Goal: Transaction & Acquisition: Purchase product/service

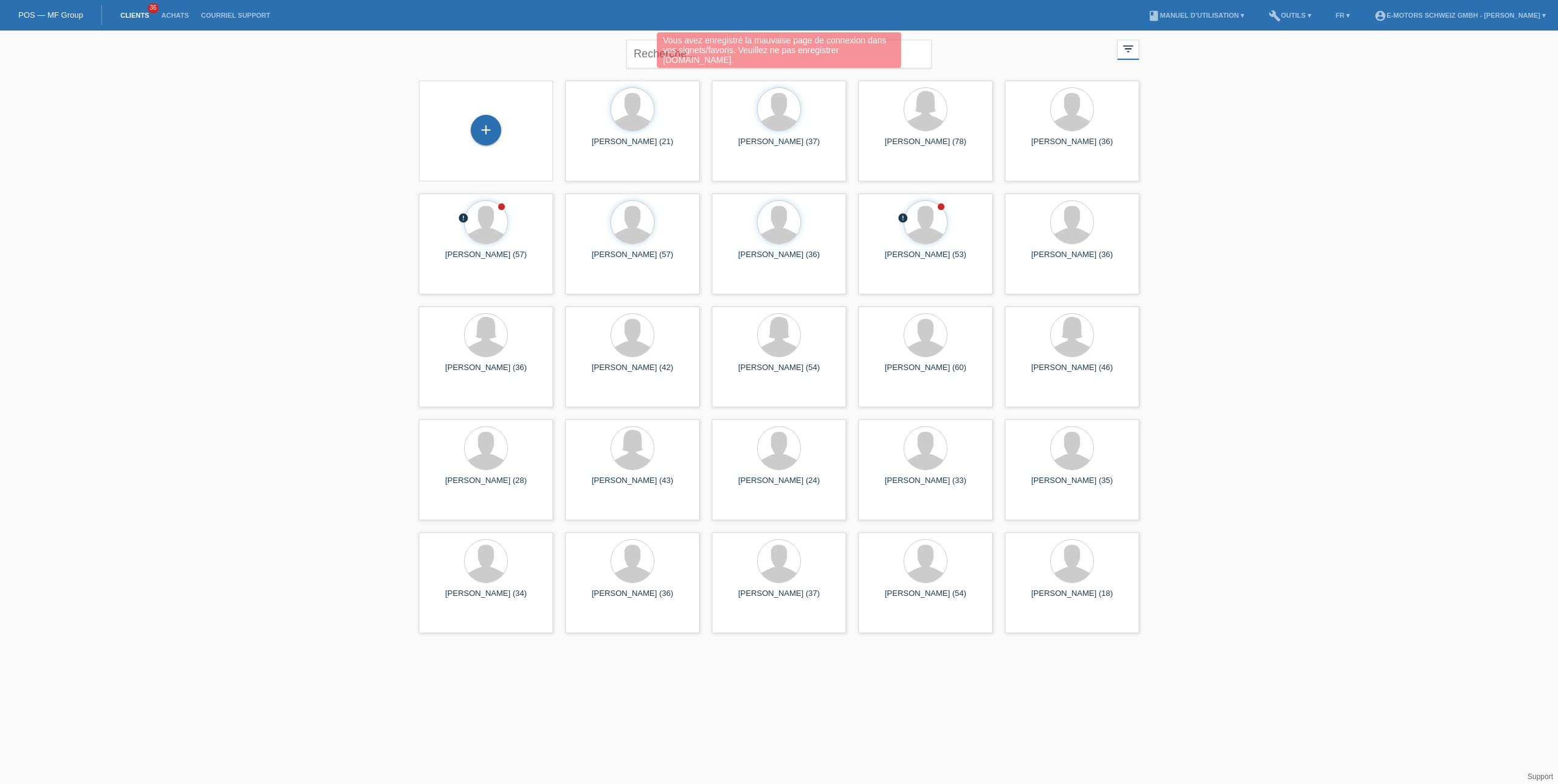
click at [631, 55] on div "Vous avez enregistré la mauvaise page de connexion dans vos signets/favoris. Ve…" at bounding box center [778, 51] width 935 height 38
click at [644, 55] on div "Vous avez enregistré la mauvaise page de connexion dans vos signets/favoris. Ve…" at bounding box center [778, 51] width 935 height 38
click at [700, 55] on div "Vous avez enregistré la mauvaise page de connexion dans vos signets/favoris. Ve…" at bounding box center [778, 50] width 244 height 35
click at [700, 55] on input "text" at bounding box center [779, 54] width 306 height 29
type input "luong"
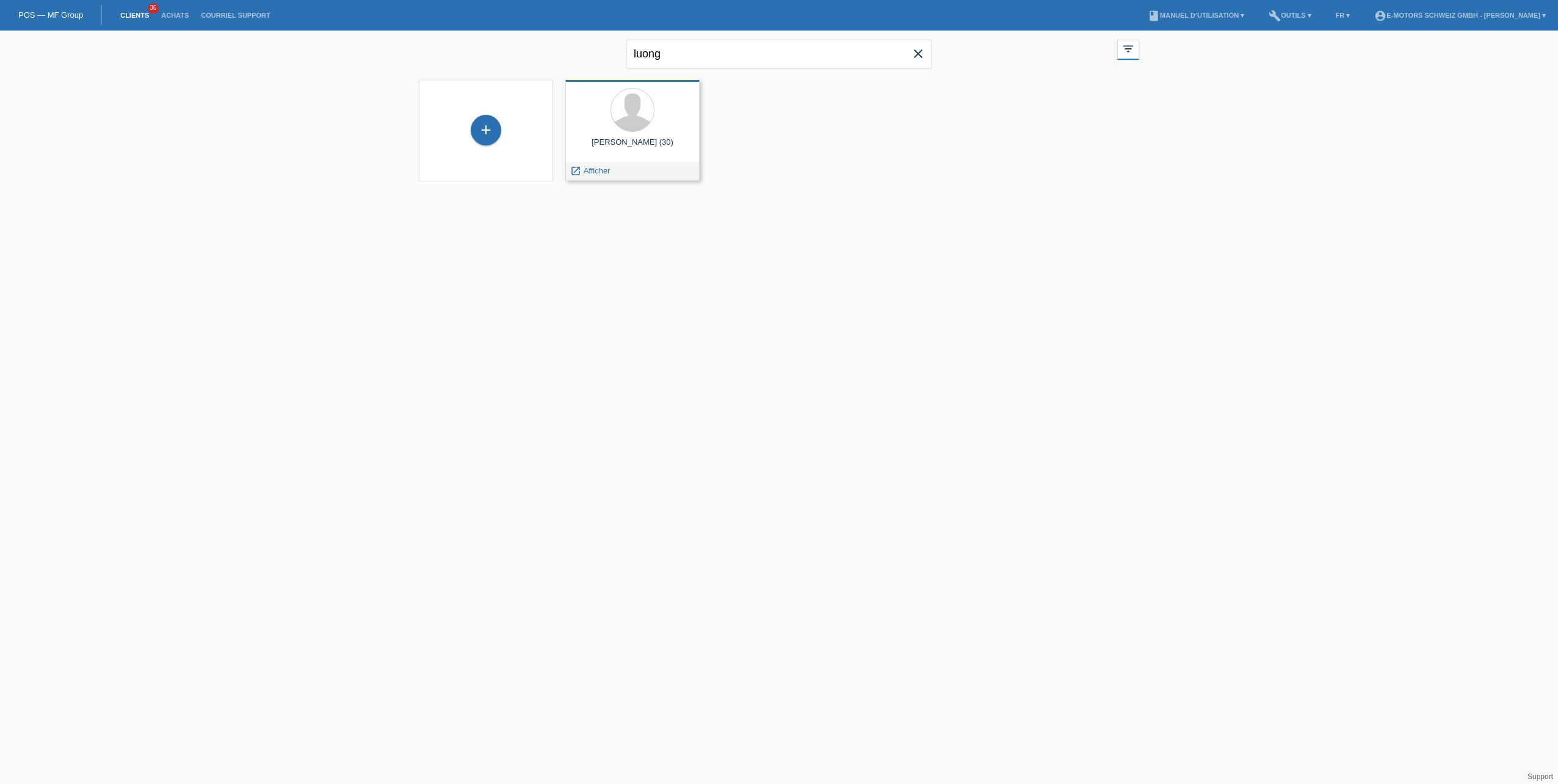
click at [664, 115] on div at bounding box center [632, 111] width 115 height 46
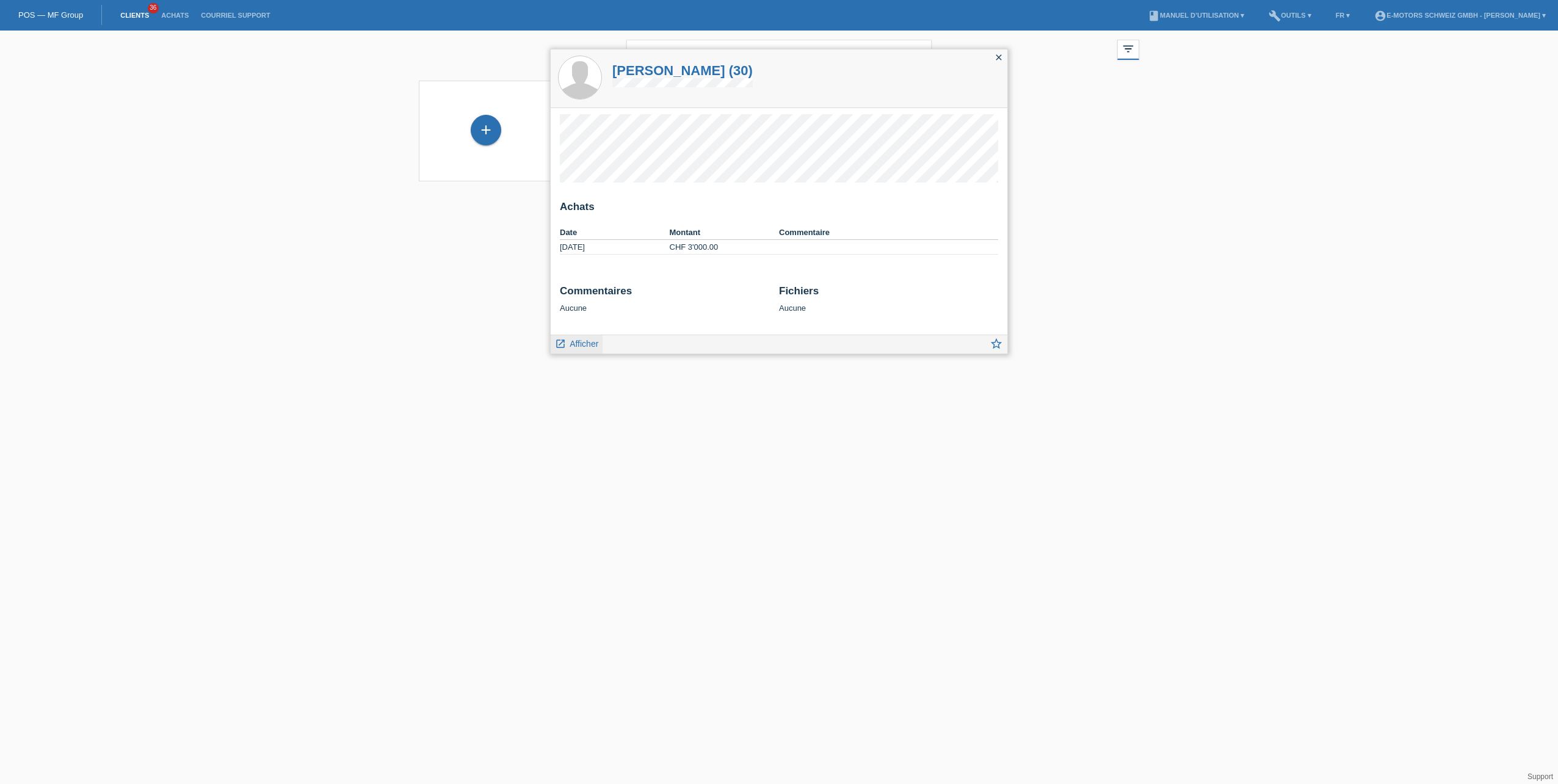
drag, startPoint x: 577, startPoint y: 352, endPoint x: 579, endPoint y: 345, distance: 7.3
click at [579, 345] on div "launch Afficher" at bounding box center [577, 344] width 52 height 18
drag, startPoint x: 579, startPoint y: 345, endPoint x: 585, endPoint y: 337, distance: 10.0
click at [585, 337] on link "launch Afficher" at bounding box center [577, 342] width 43 height 15
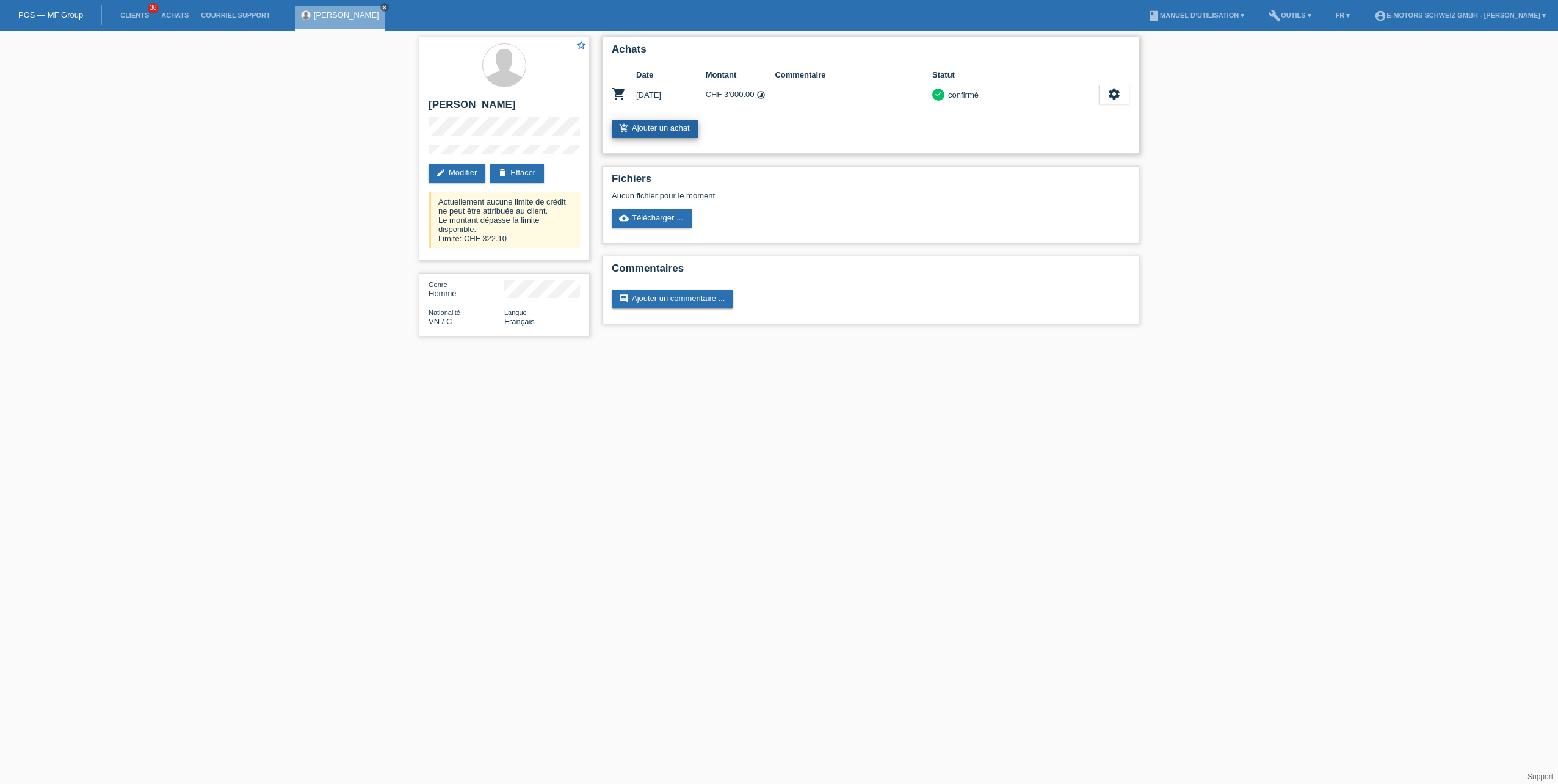
click at [651, 134] on link "add_shopping_cart Ajouter un achat" at bounding box center [655, 128] width 86 height 18
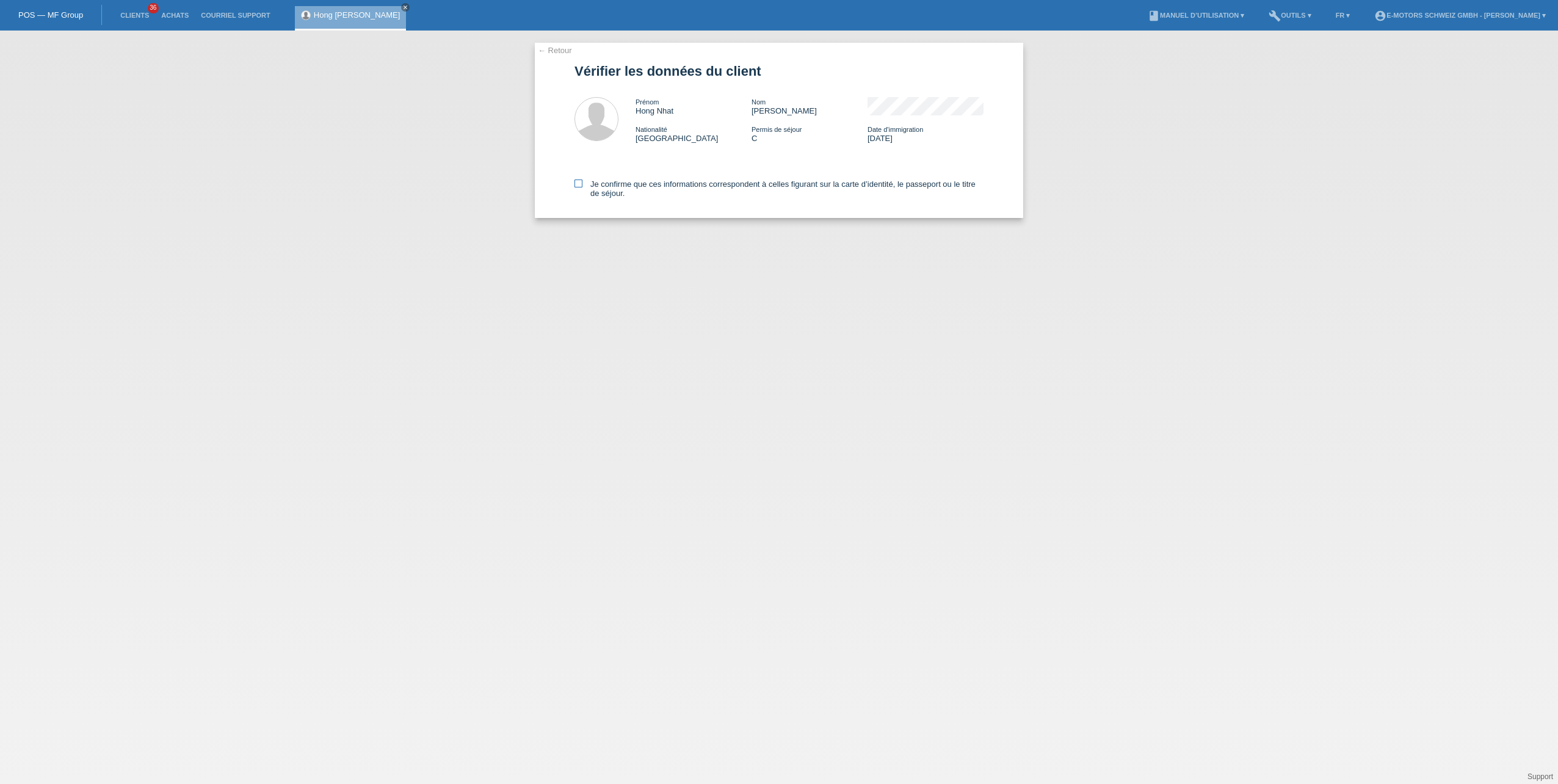
click at [580, 184] on icon at bounding box center [578, 183] width 8 height 8
click at [580, 184] on input "Je confirme que ces informations correspondent à celles figurant sur la carte d…" at bounding box center [578, 183] width 8 height 8
checkbox input "true"
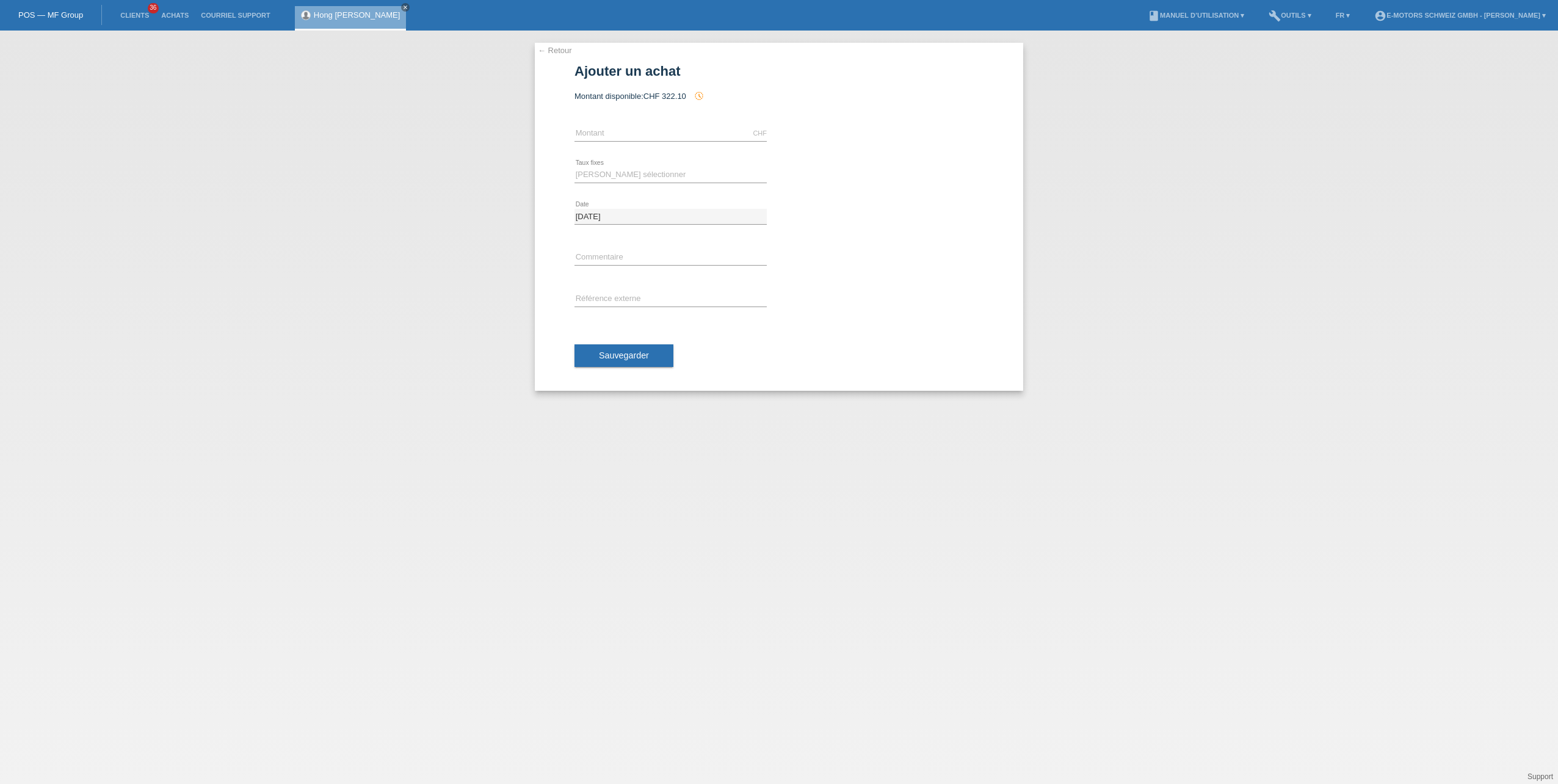
click at [538, 50] on link "← Retour" at bounding box center [554, 50] width 34 height 9
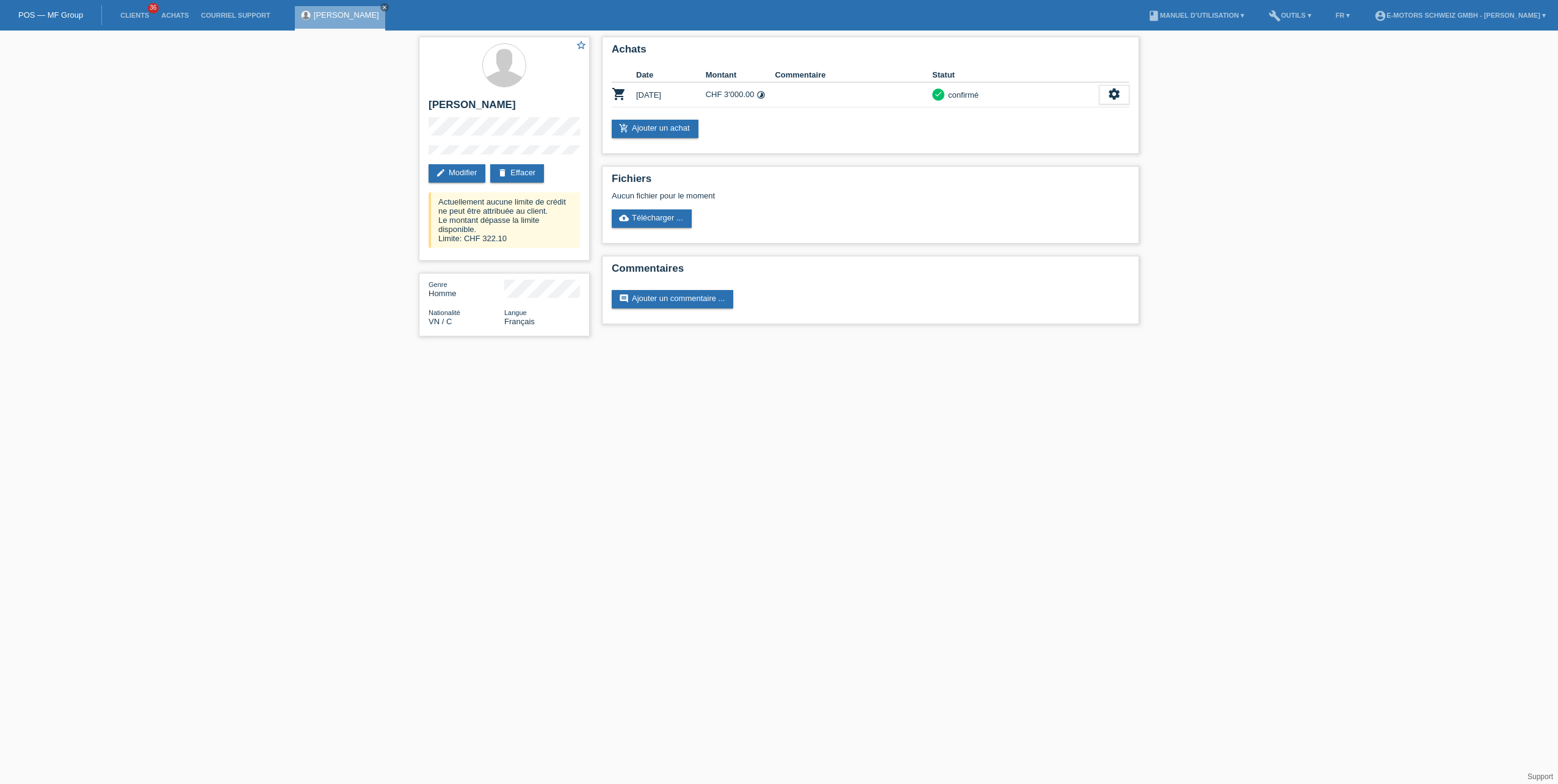
drag, startPoint x: 520, startPoint y: 105, endPoint x: 350, endPoint y: 92, distance: 170.5
click at [350, 92] on div "star_border [PERSON_NAME] edit Modifier delete Effacer Actuellement aucune limi…" at bounding box center [779, 189] width 1558 height 318
copy h2 "[PERSON_NAME]"
